Goal: Transaction & Acquisition: Obtain resource

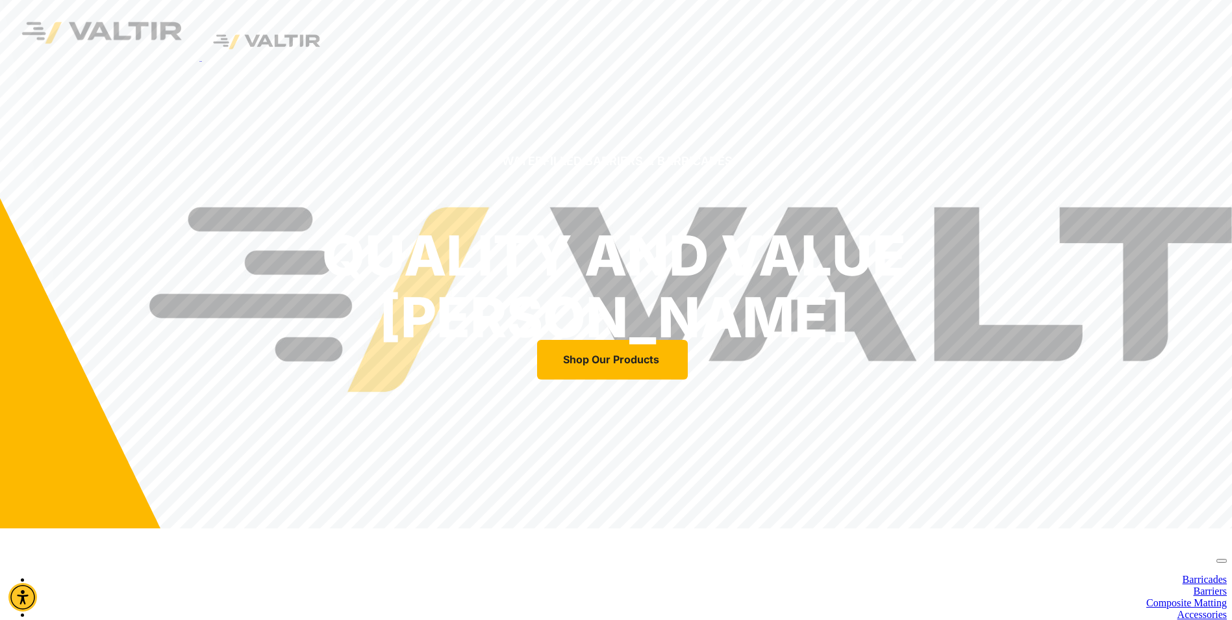
select select "***"
select select "**"
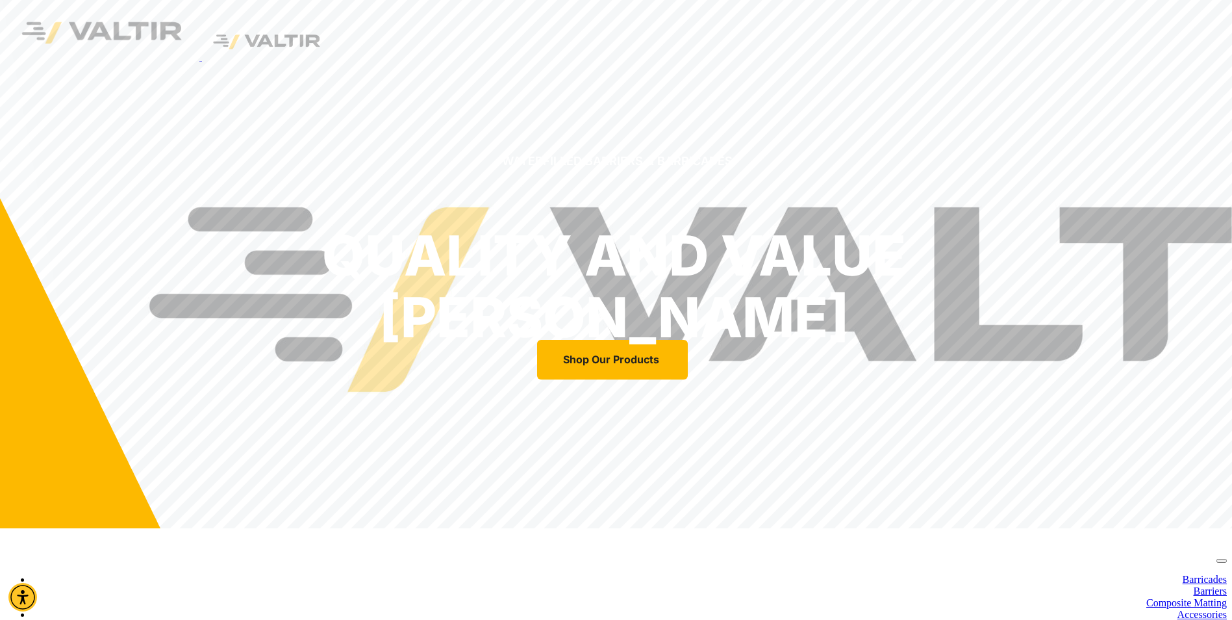
select select "****"
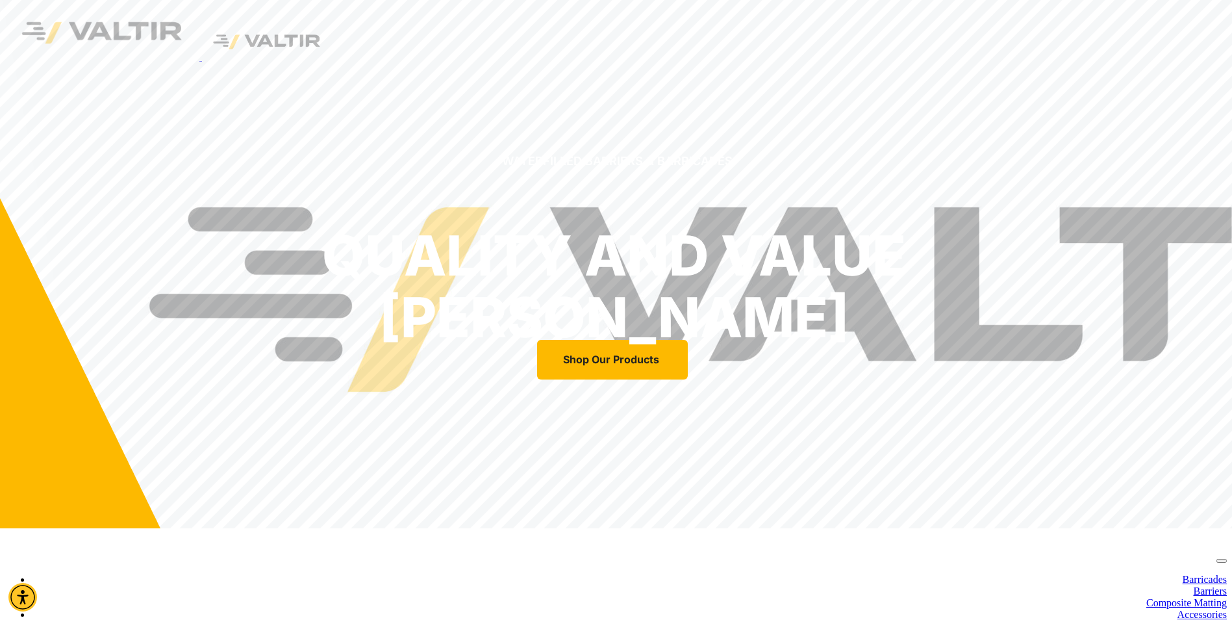
type input "****"
